Goal: Task Accomplishment & Management: Use online tool/utility

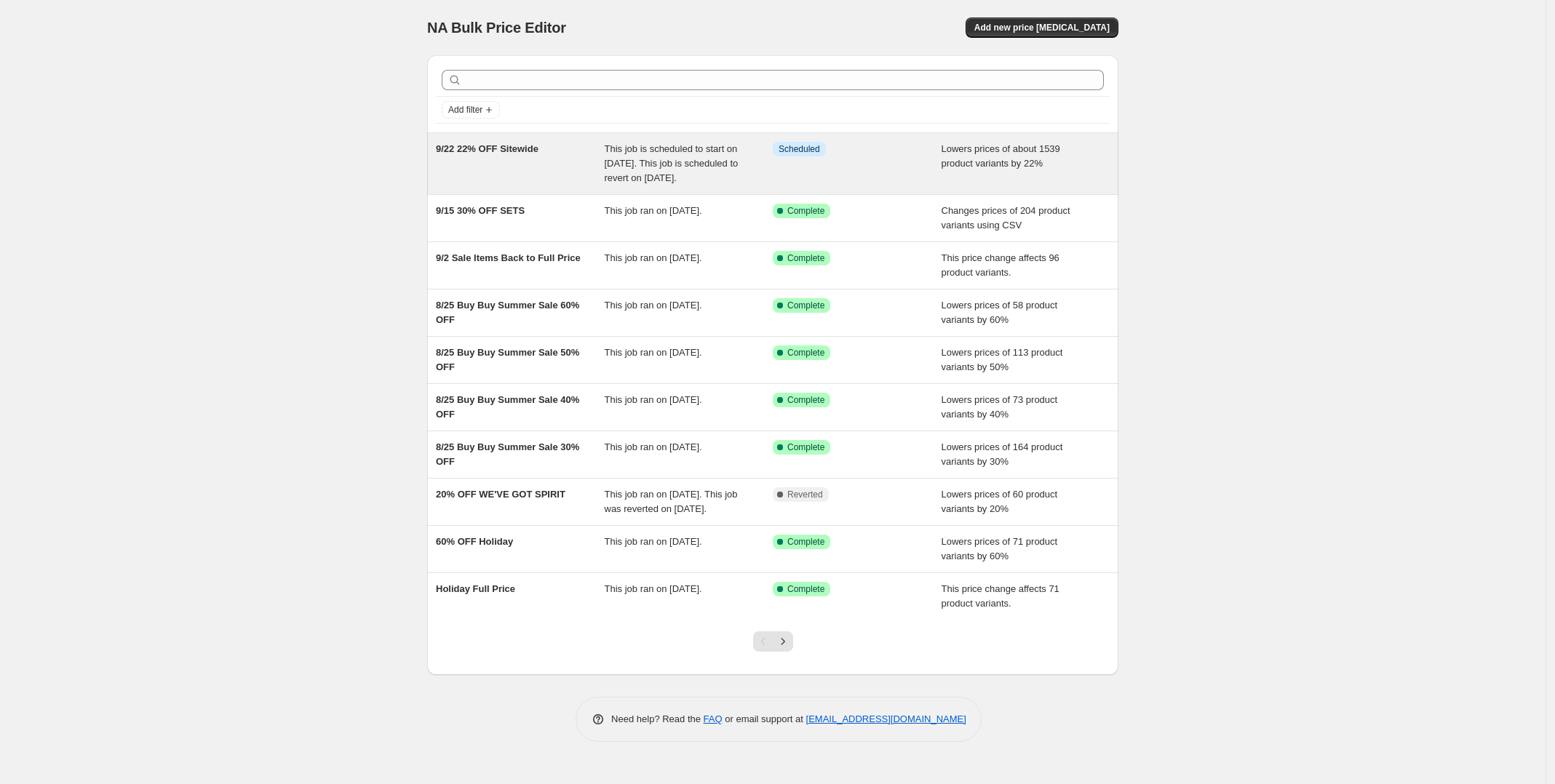
click at [980, 185] on div "Lowers prices of about 1539 product variants by 22%" at bounding box center [1026, 163] width 169 height 43
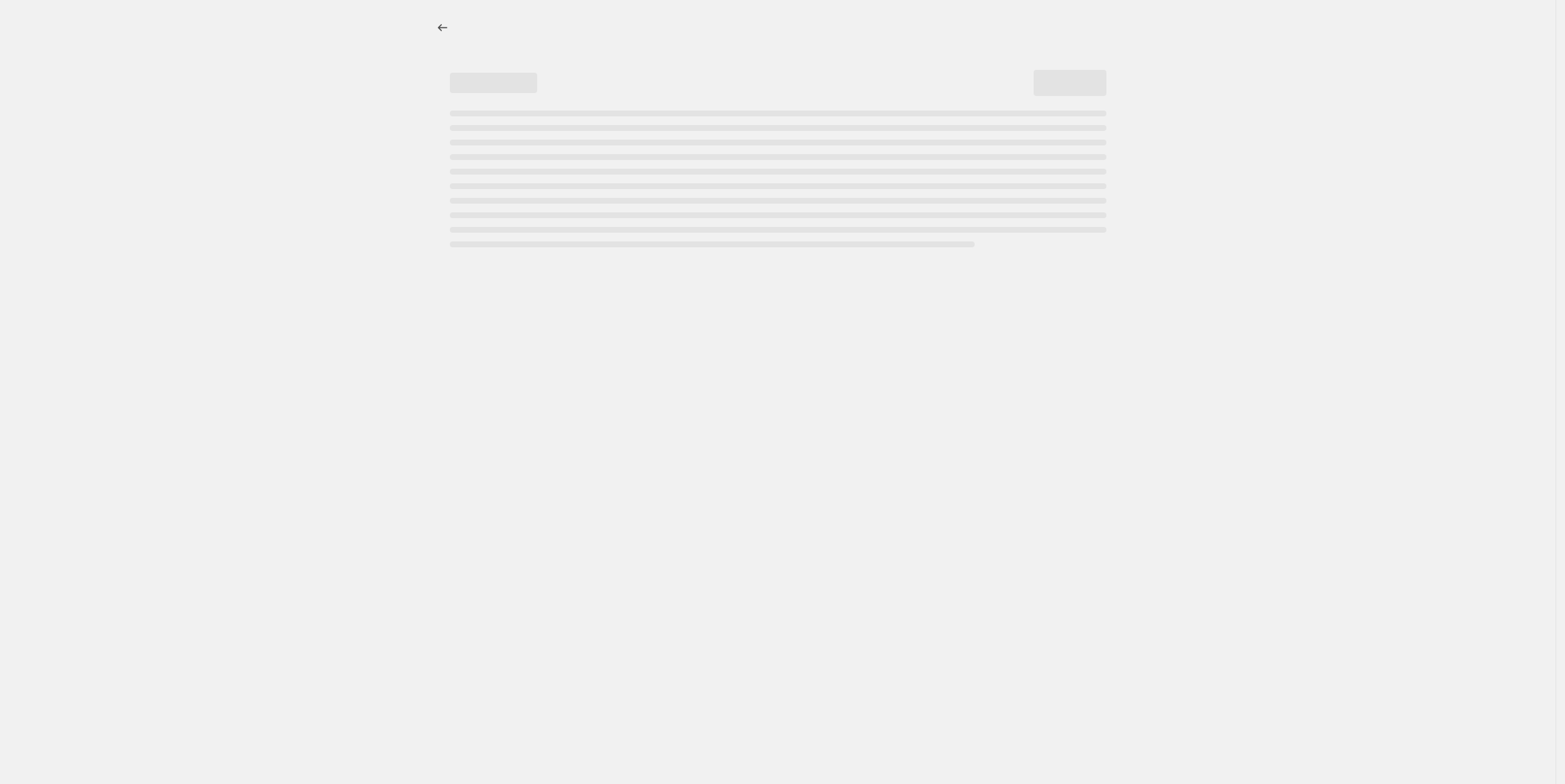
select select "percentage"
select select "inventory_quantity"
select select ">"
select select "not_equal"
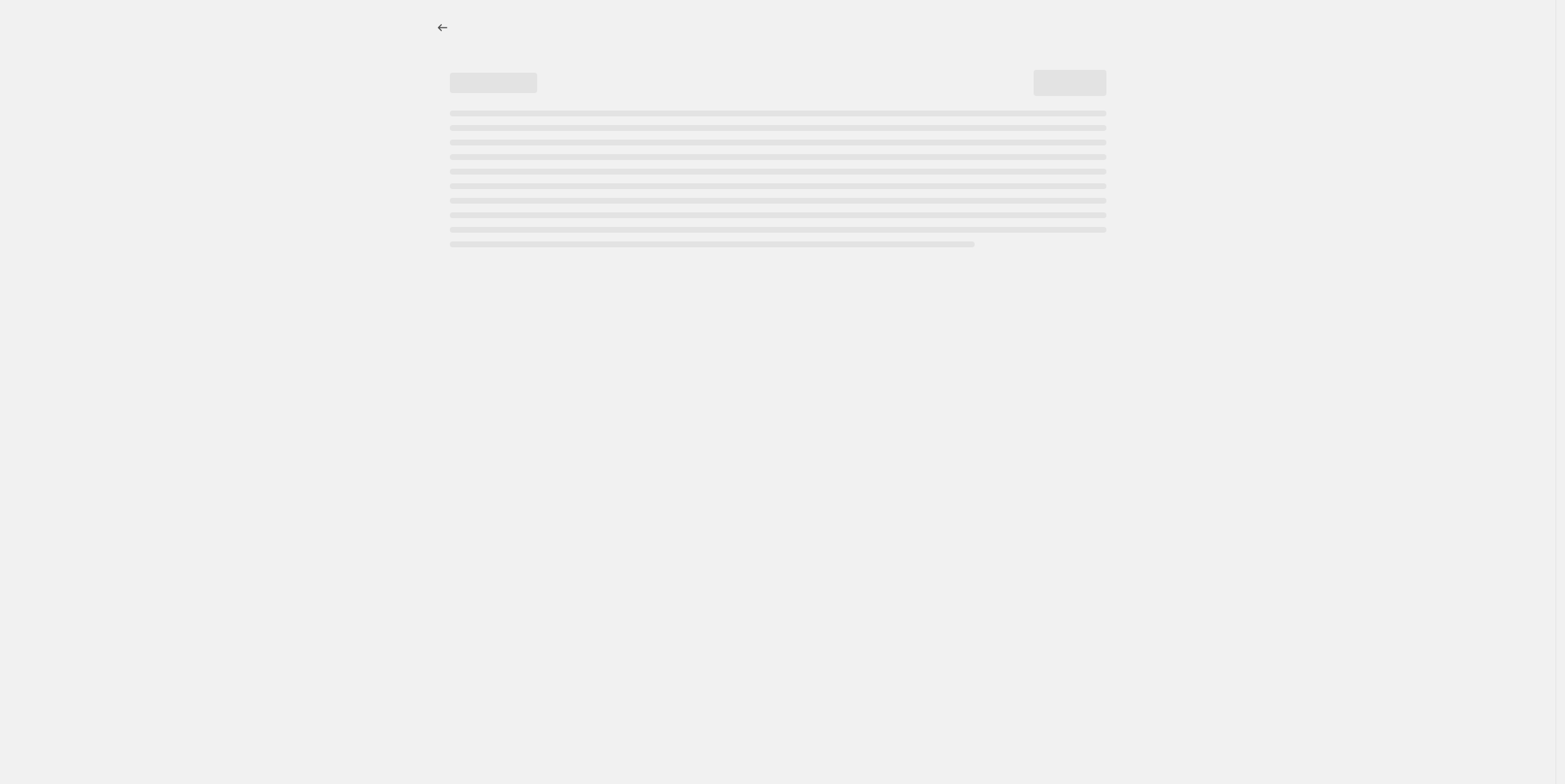
select select "not_equal"
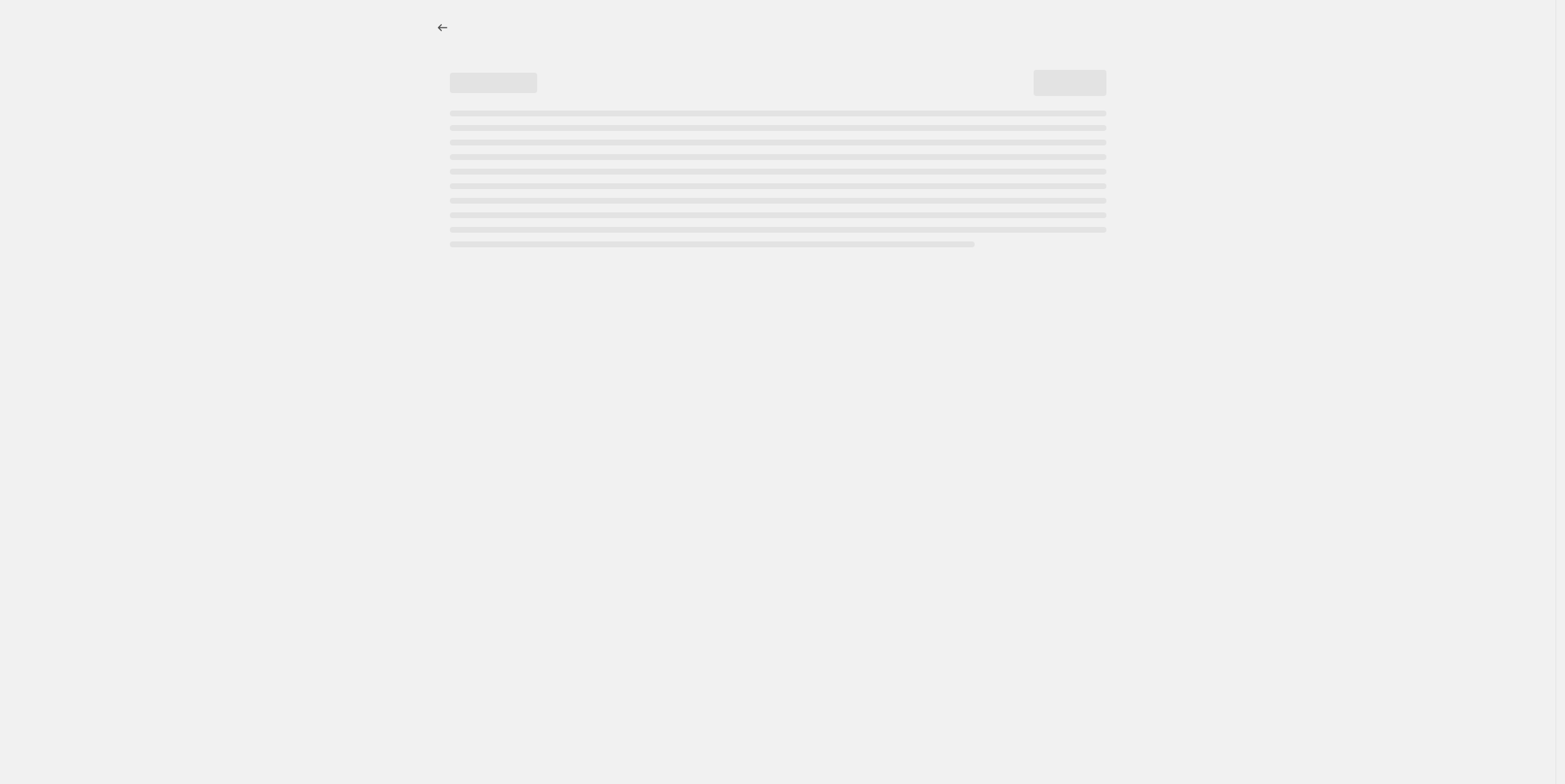
select select "not_equal"
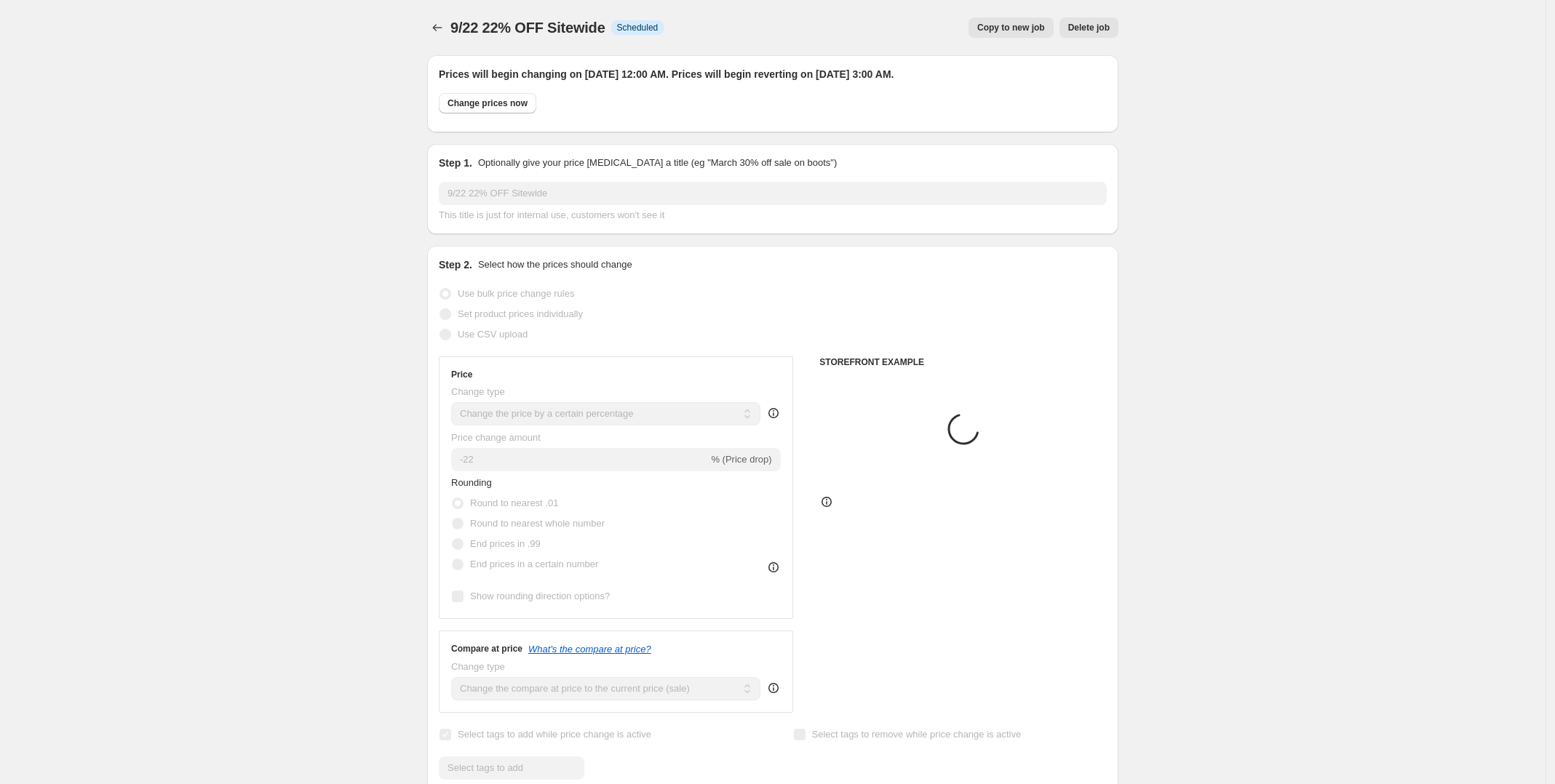
select select "tag"
select select "product_type"
select select "tag"
select select "collection"
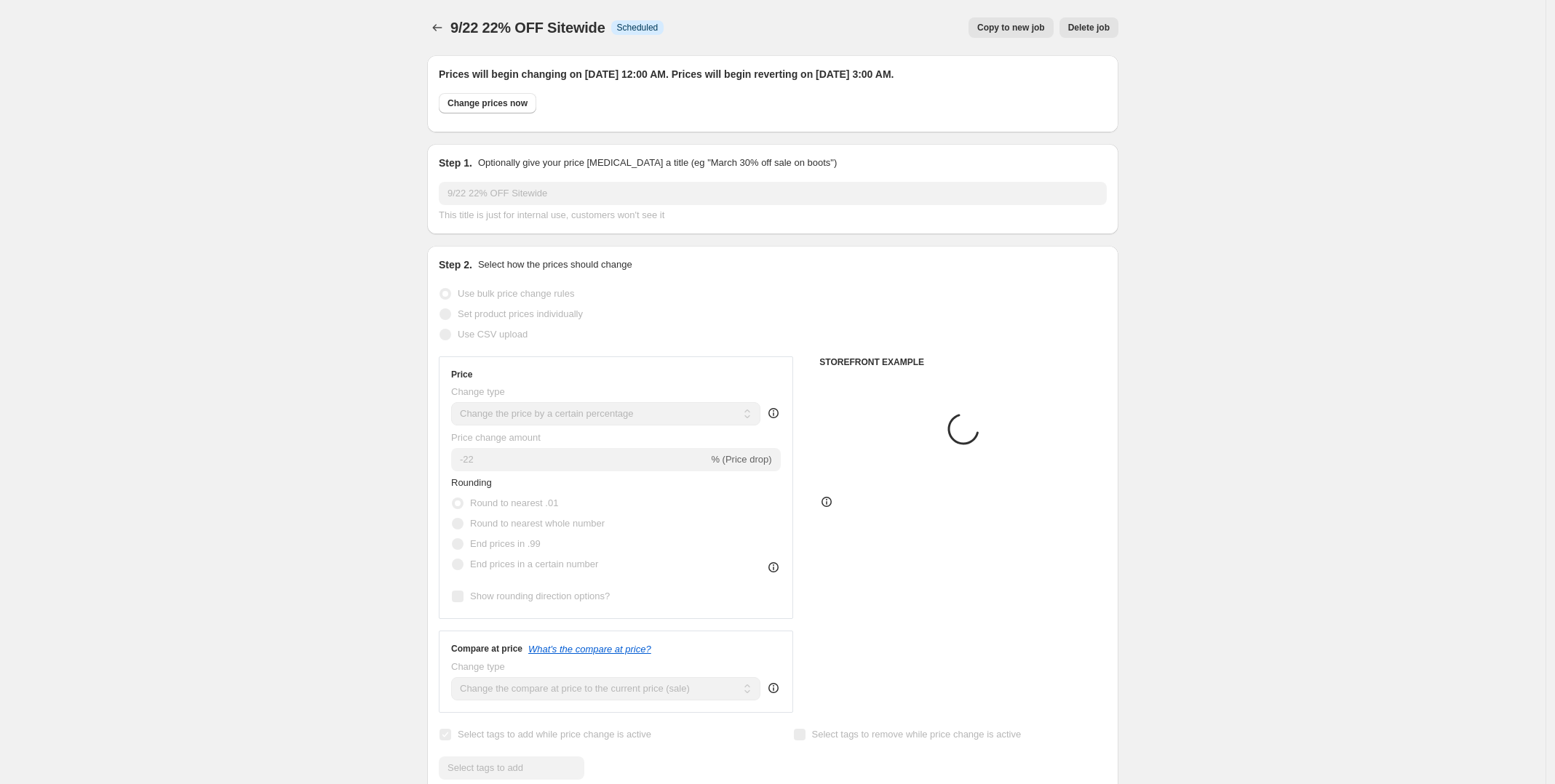
select select "tag"
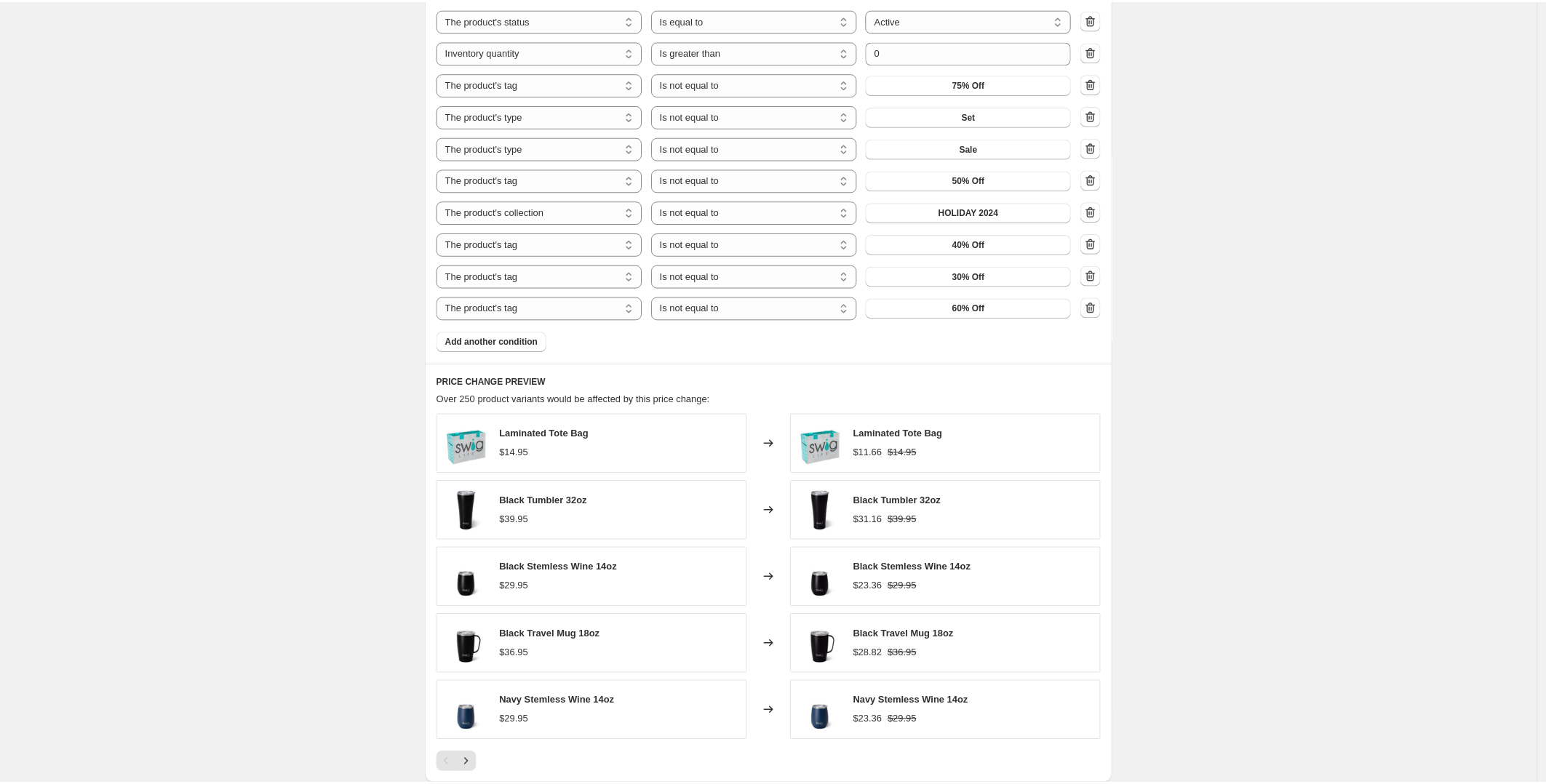
scroll to position [1091, 0]
